Goal: Task Accomplishment & Management: Manage account settings

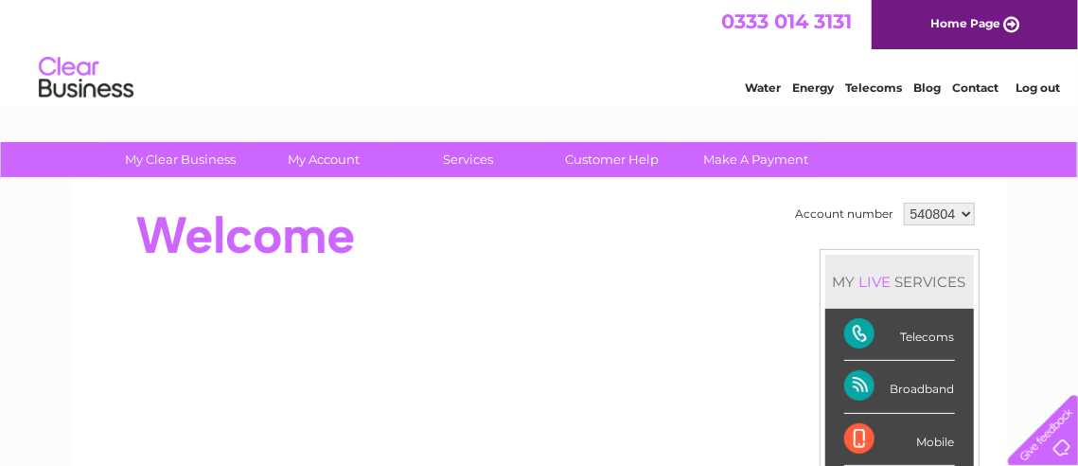
click at [964, 89] on link "Contact" at bounding box center [975, 87] width 46 height 14
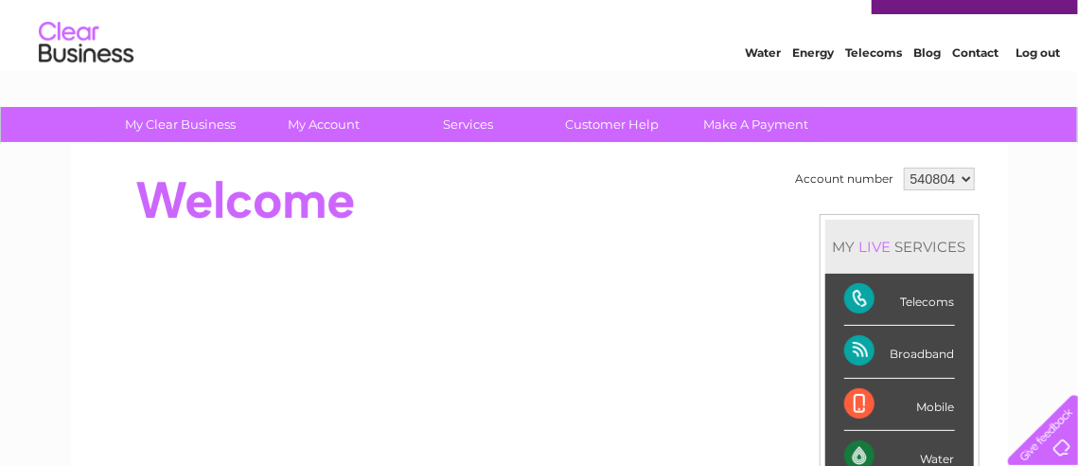
scroll to position [24, 0]
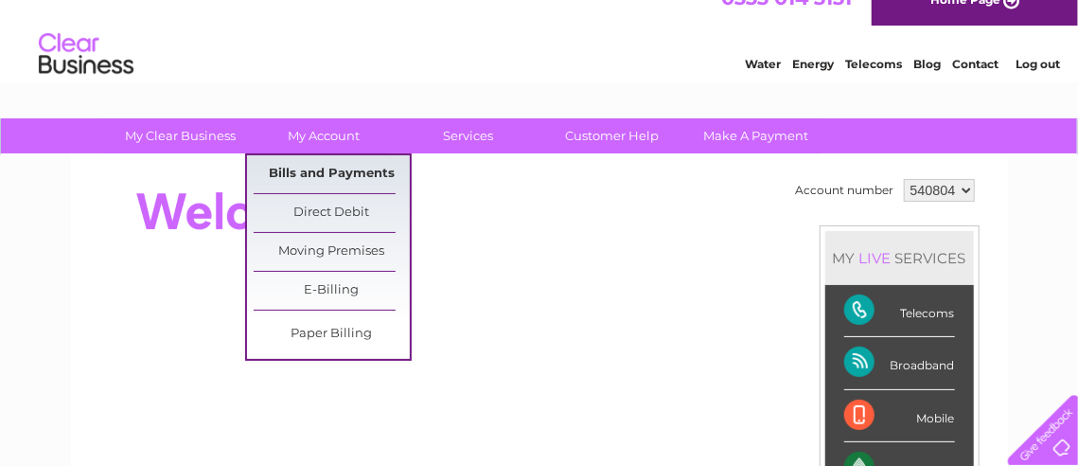
click at [352, 169] on link "Bills and Payments" at bounding box center [332, 174] width 156 height 38
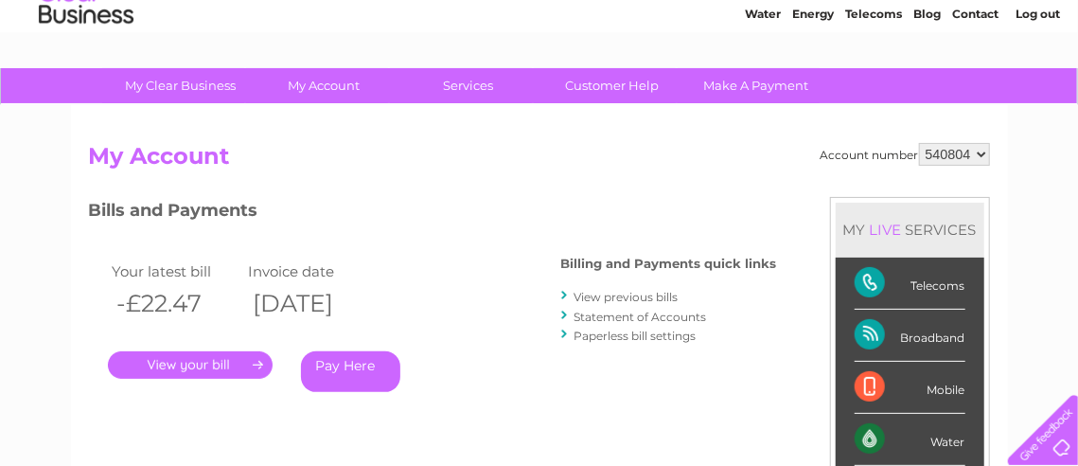
scroll to position [141, 0]
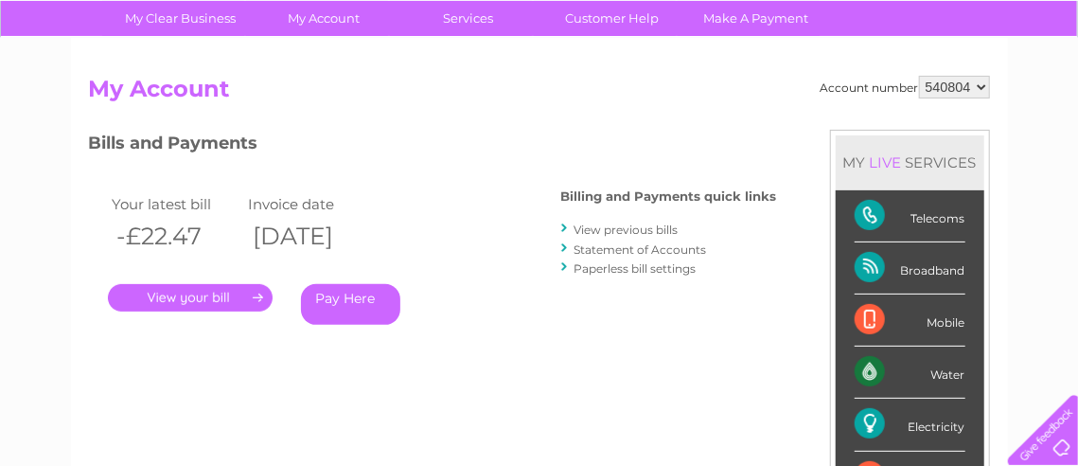
click at [1077, 103] on html "My Clear Business Login Details My Details My Preferences Link Account My Accou…" at bounding box center [539, 430] width 1078 height 1143
click at [626, 225] on link "View previous bills" at bounding box center [626, 229] width 104 height 14
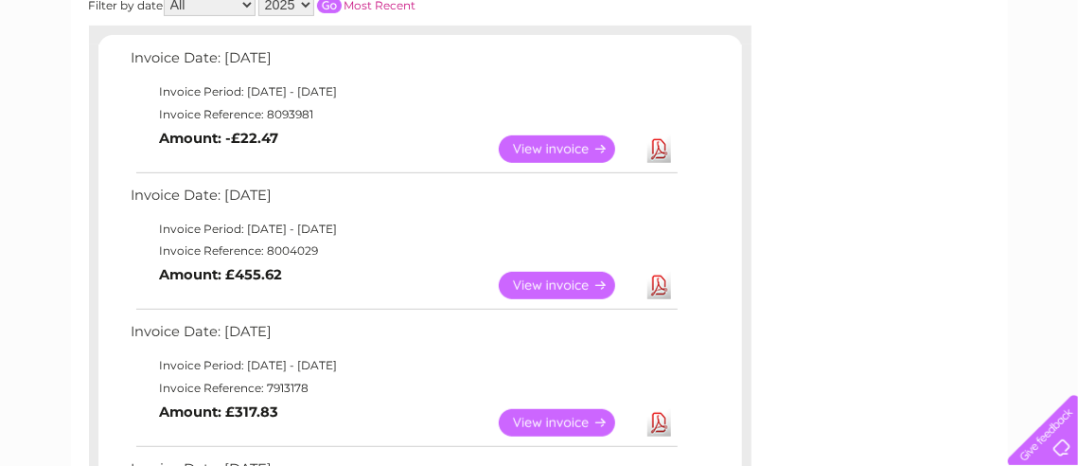
scroll to position [320, 0]
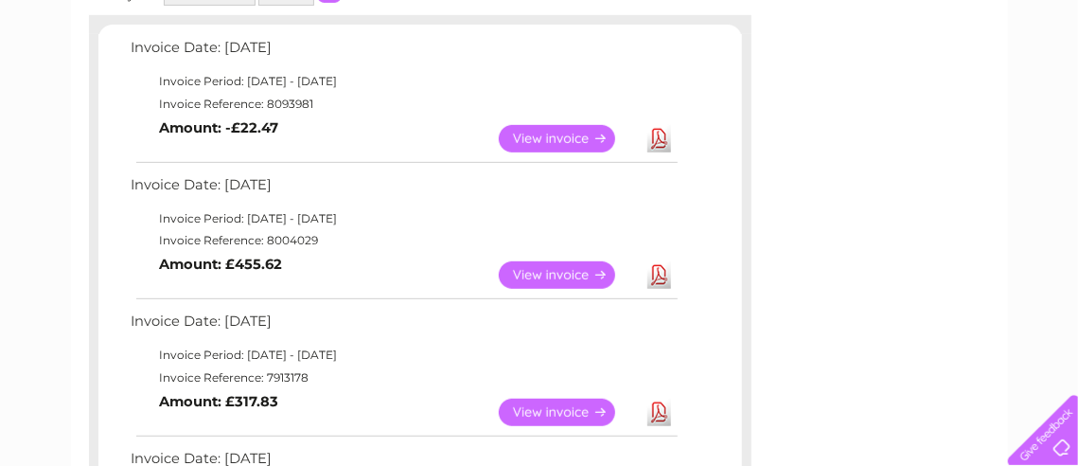
click at [556, 135] on link "View" at bounding box center [568, 138] width 139 height 27
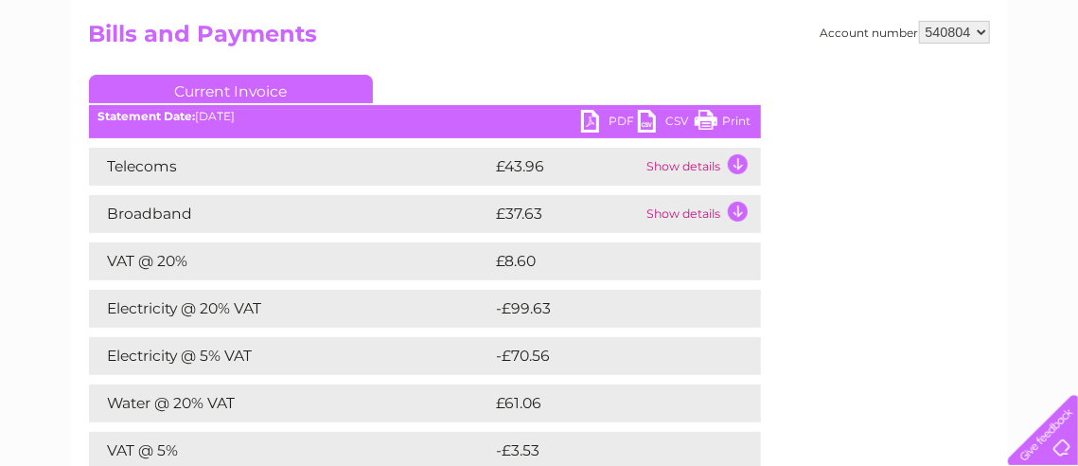
scroll to position [227, 0]
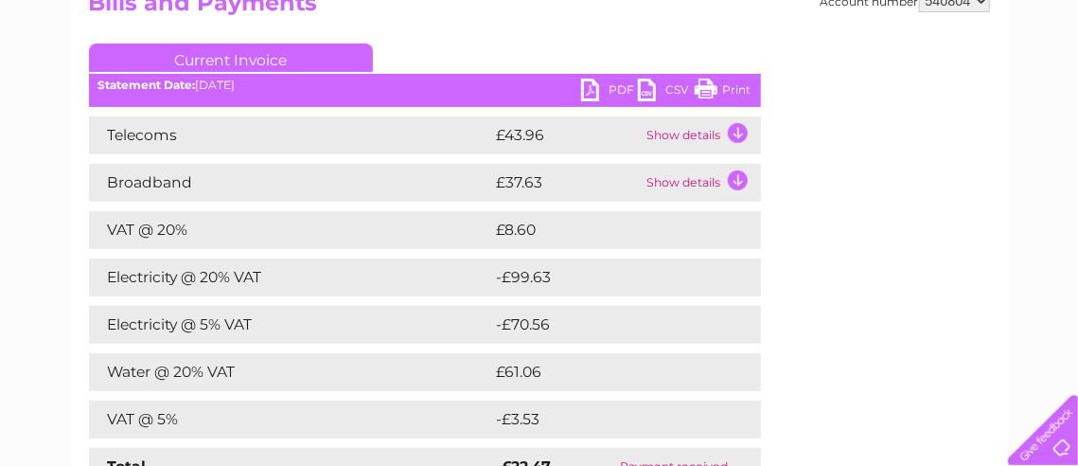
click at [619, 89] on link "PDF" at bounding box center [609, 92] width 57 height 27
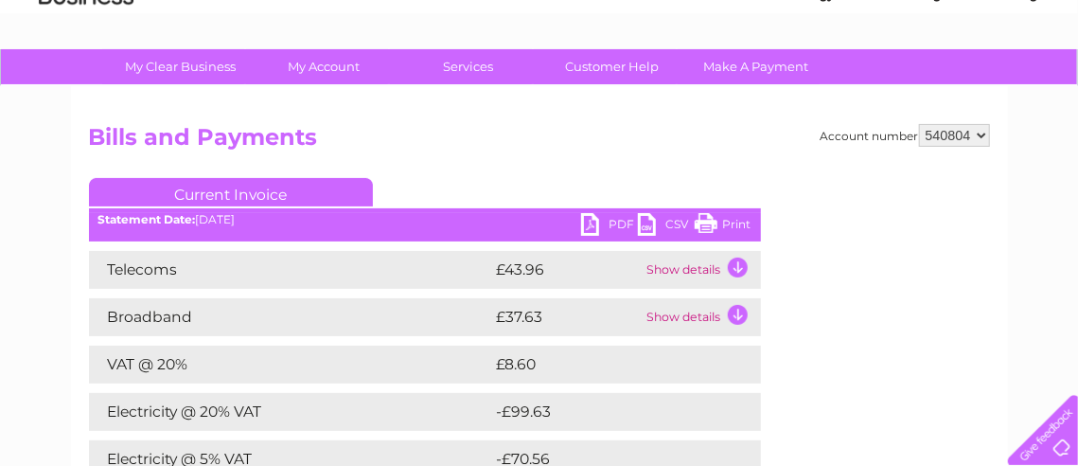
scroll to position [63, 0]
